Goal: Task Accomplishment & Management: Complete application form

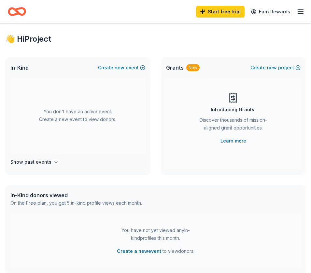
click at [294, 13] on div "Start free trial Earn Rewards" at bounding box center [250, 11] width 108 height 15
click at [298, 13] on icon "button" at bounding box center [300, 12] width 8 height 8
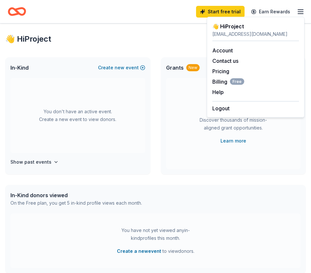
click at [164, 112] on div "Grants New Create new project Introducing Grants! Discover thousands of mission…" at bounding box center [233, 115] width 145 height 117
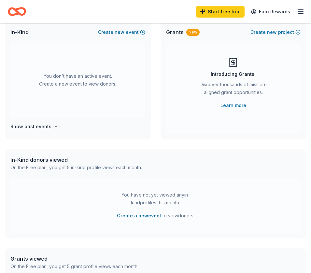
scroll to position [1, 0]
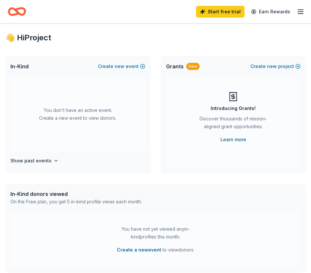
click at [236, 142] on link "Learn more" at bounding box center [233, 140] width 26 height 8
click at [92, 104] on div "You don't have an active event. Create a new event to view donors." at bounding box center [77, 114] width 135 height 75
click at [113, 68] on button "Create new event" at bounding box center [121, 66] width 47 height 8
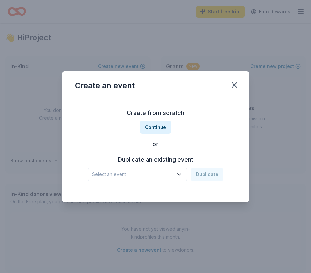
click at [143, 165] on div "Duplicate an existing event Select an event Duplicate" at bounding box center [155, 167] width 161 height 27
click at [143, 169] on button "Select an event" at bounding box center [137, 175] width 99 height 14
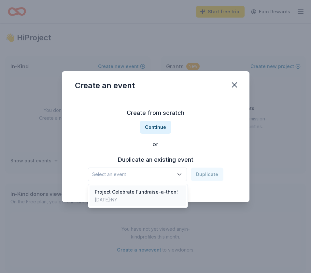
click at [144, 190] on div "Project Celebrate Fundraise-a-thon!" at bounding box center [136, 192] width 83 height 8
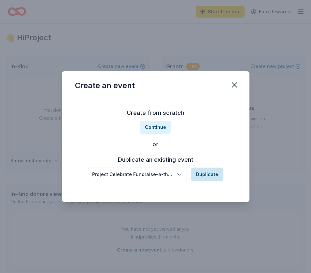
click at [208, 173] on button "Duplicate" at bounding box center [207, 175] width 33 height 14
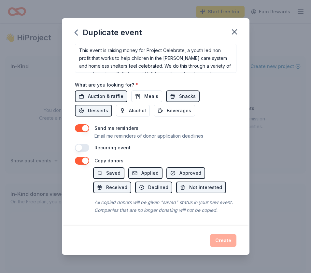
scroll to position [193, 0]
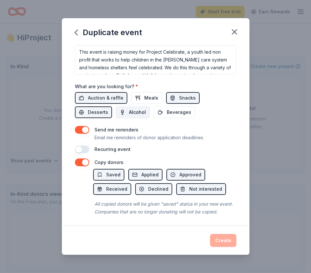
click at [129, 114] on span "Alcohol" at bounding box center [137, 112] width 17 height 8
click at [226, 247] on div "Create" at bounding box center [155, 240] width 187 height 29
click at [227, 244] on div "Create" at bounding box center [155, 240] width 161 height 13
click at [222, 242] on div "Create" at bounding box center [155, 240] width 161 height 13
click at [154, 109] on button "Beverages" at bounding box center [174, 112] width 41 height 12
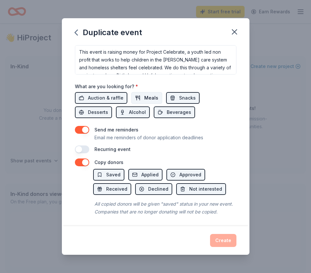
click at [137, 97] on button "Meals" at bounding box center [146, 98] width 31 height 12
click at [84, 159] on button "button" at bounding box center [82, 162] width 14 height 8
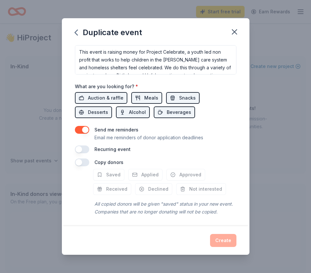
click at [84, 159] on button "button" at bounding box center [82, 162] width 14 height 8
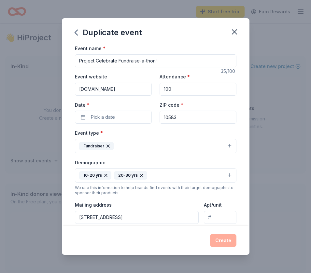
scroll to position [0, 0]
click at [131, 120] on button "Pick a date" at bounding box center [113, 117] width 77 height 13
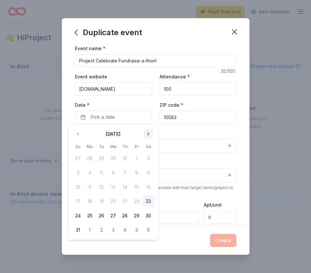
click at [149, 132] on button "Go to next month" at bounding box center [148, 133] width 9 height 9
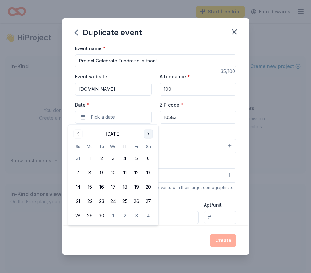
click at [149, 132] on button "Go to next month" at bounding box center [148, 133] width 9 height 9
click at [124, 157] on button "1" at bounding box center [125, 159] width 12 height 12
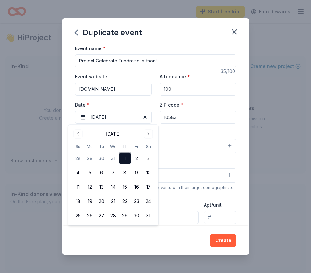
click at [216, 232] on div "Create" at bounding box center [155, 240] width 187 height 29
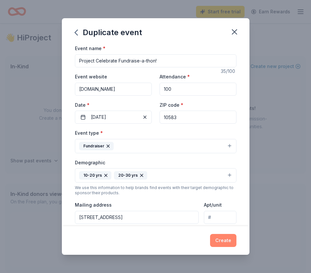
click at [218, 236] on button "Create" at bounding box center [223, 240] width 26 height 13
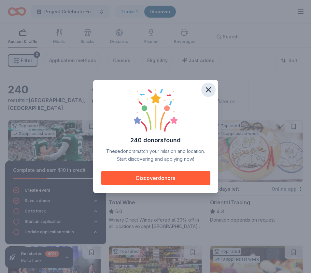
click at [205, 89] on icon "button" at bounding box center [208, 89] width 9 height 9
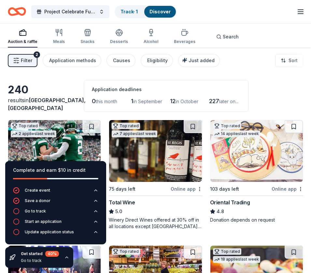
click at [141, 33] on div "Auction & raffle Meals Snacks Desserts Alcohol Beverages Search" at bounding box center [126, 36] width 236 height 21
click at [147, 36] on icon "button" at bounding box center [151, 33] width 8 height 8
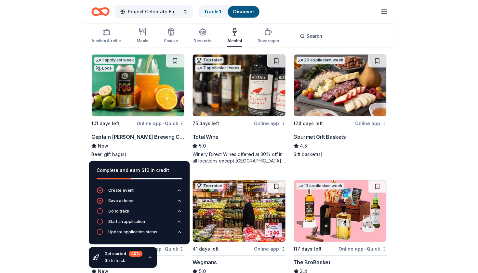
scroll to position [66, 0]
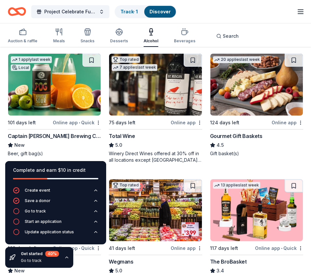
click at [65, 132] on div "Captain [PERSON_NAME] Brewing Company" at bounding box center [54, 136] width 93 height 8
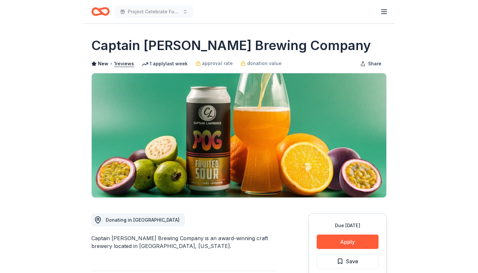
scroll to position [44, 0]
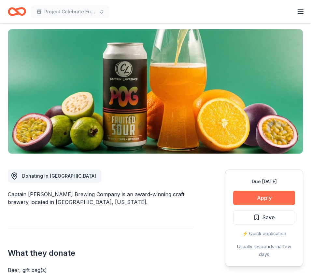
click at [265, 194] on button "Apply" at bounding box center [264, 198] width 62 height 14
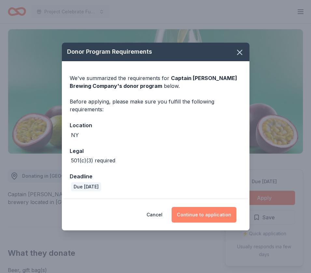
click at [194, 216] on button "Continue to application" at bounding box center [203, 215] width 65 height 16
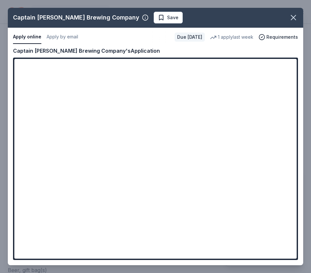
click at [153, 244] on div "Captain Lawrence Brewing Company Save Apply online Apply by email Due in 101 da…" at bounding box center [155, 136] width 295 height 257
click at [129, 192] on div "Captain Lawrence Brewing Company Save Apply online Apply by email Due in 101 da…" at bounding box center [155, 136] width 295 height 257
click at [143, 243] on div "Captain Lawrence Brewing Company Save Apply online Apply by email Due in 101 da…" at bounding box center [155, 136] width 295 height 257
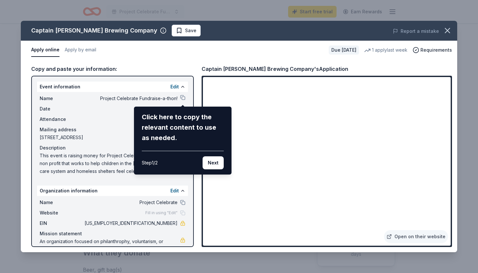
click at [256, 239] on div "Captain Lawrence Brewing Company Save Report a mistake Apply online Apply by em…" at bounding box center [239, 137] width 436 height 232
click at [216, 159] on button "Next" at bounding box center [213, 162] width 21 height 13
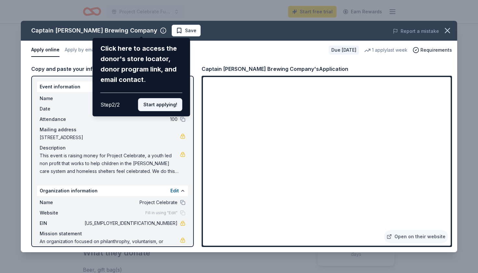
click at [169, 98] on button "Start applying!" at bounding box center [160, 104] width 44 height 13
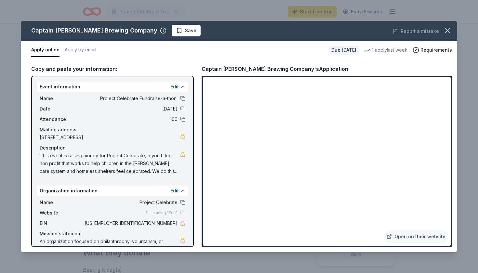
click at [255, 227] on div "Captain Lawrence Brewing Company Save Report a mistake Apply online Apply by em…" at bounding box center [239, 137] width 436 height 232
click at [255, 236] on div "Captain Lawrence Brewing Company Save Report a mistake Apply online Apply by em…" at bounding box center [239, 137] width 436 height 232
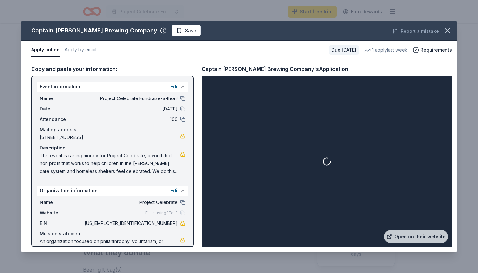
click at [251, 227] on div at bounding box center [327, 161] width 248 height 169
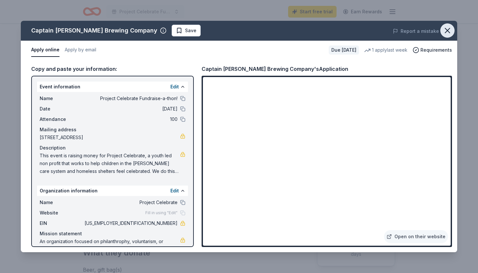
click at [310, 30] on icon "button" at bounding box center [447, 30] width 9 height 9
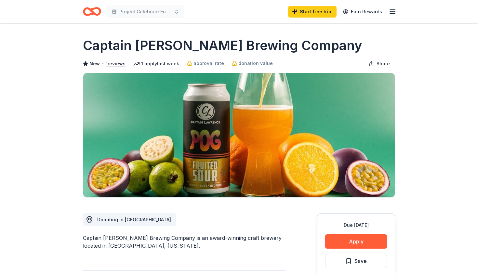
scroll to position [0, 0]
